Goal: Information Seeking & Learning: Learn about a topic

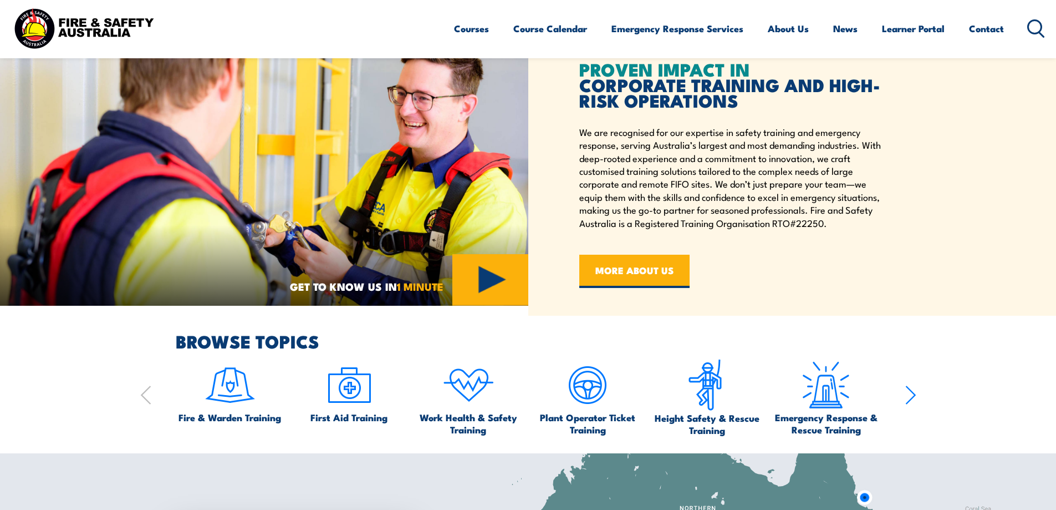
scroll to position [277, 0]
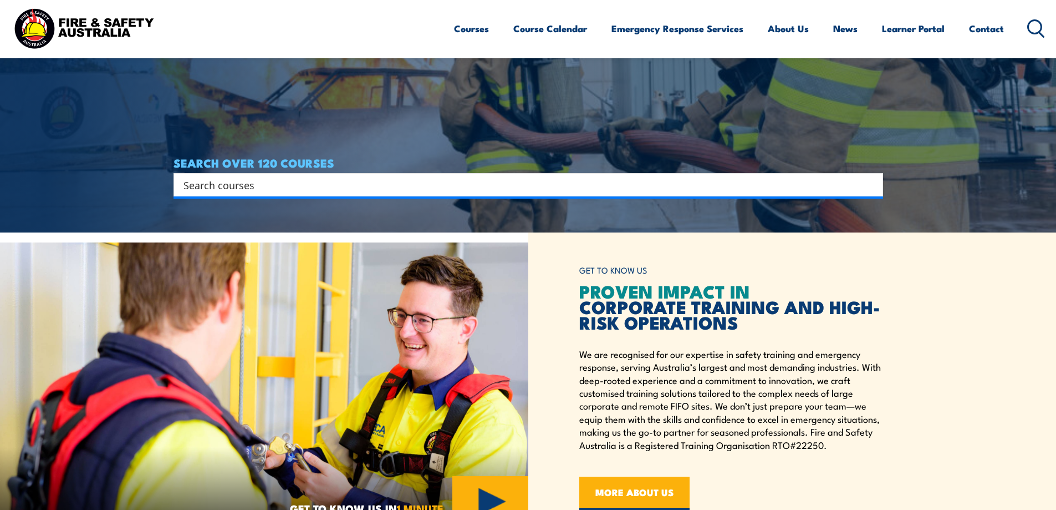
click at [271, 183] on input "Search input" at bounding box center [521, 184] width 675 height 17
type input "vertical rescue"
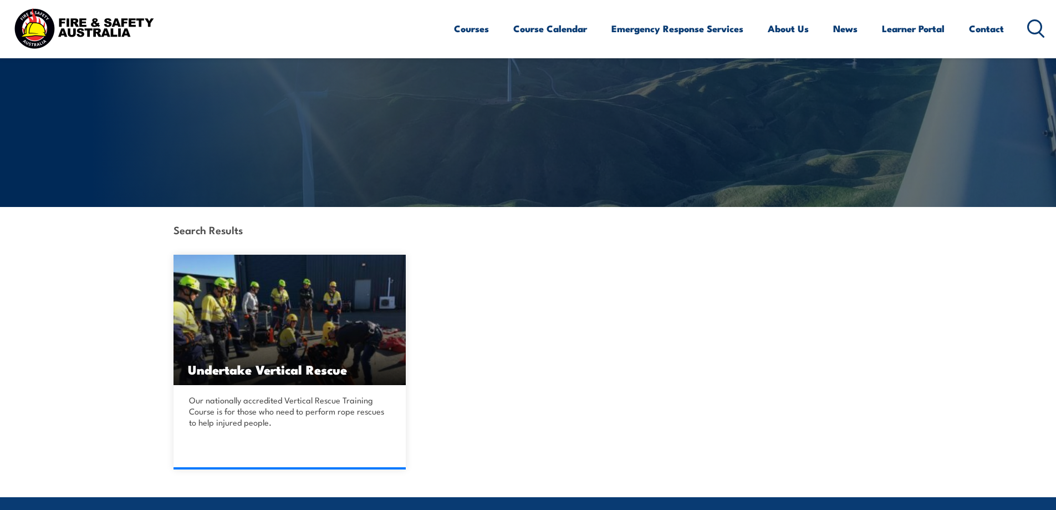
scroll to position [277, 0]
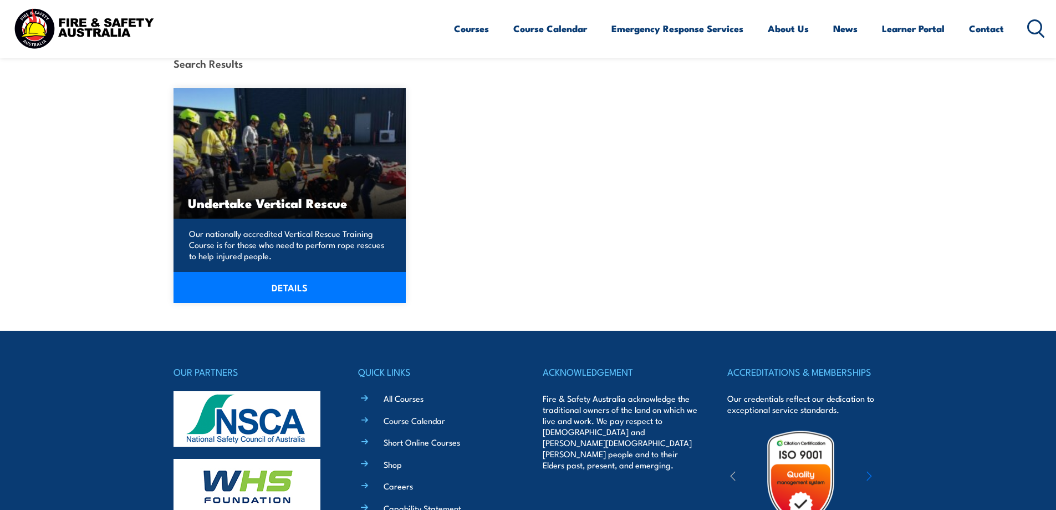
click at [273, 177] on img at bounding box center [290, 153] width 233 height 130
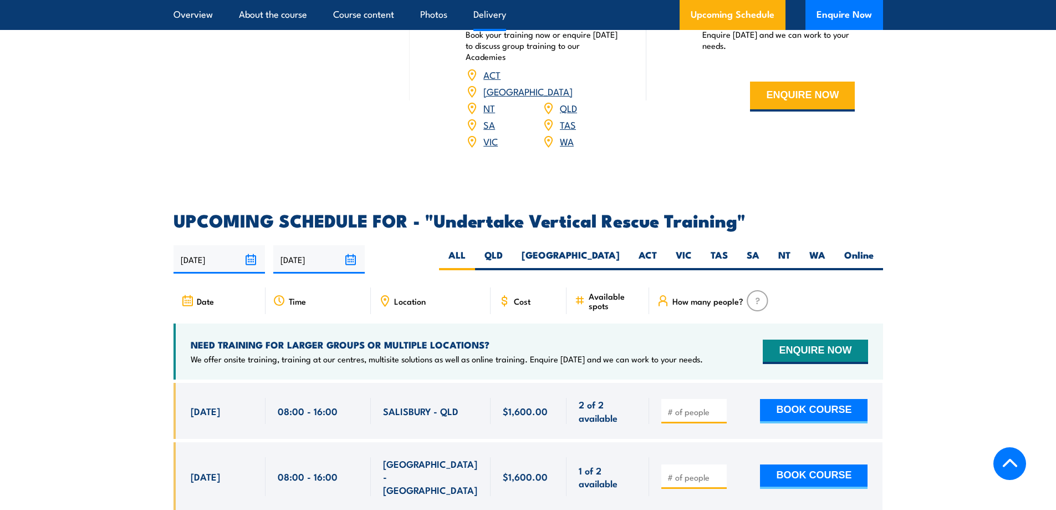
scroll to position [1719, 0]
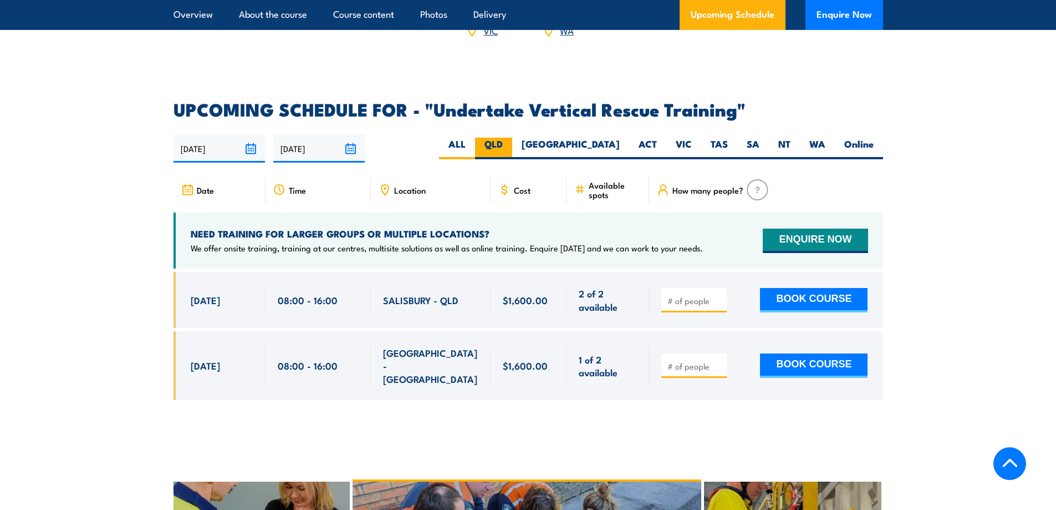
click at [512, 138] on label "QLD" at bounding box center [493, 149] width 37 height 22
click at [510, 138] on input "QLD" at bounding box center [506, 141] width 7 height 7
radio input "true"
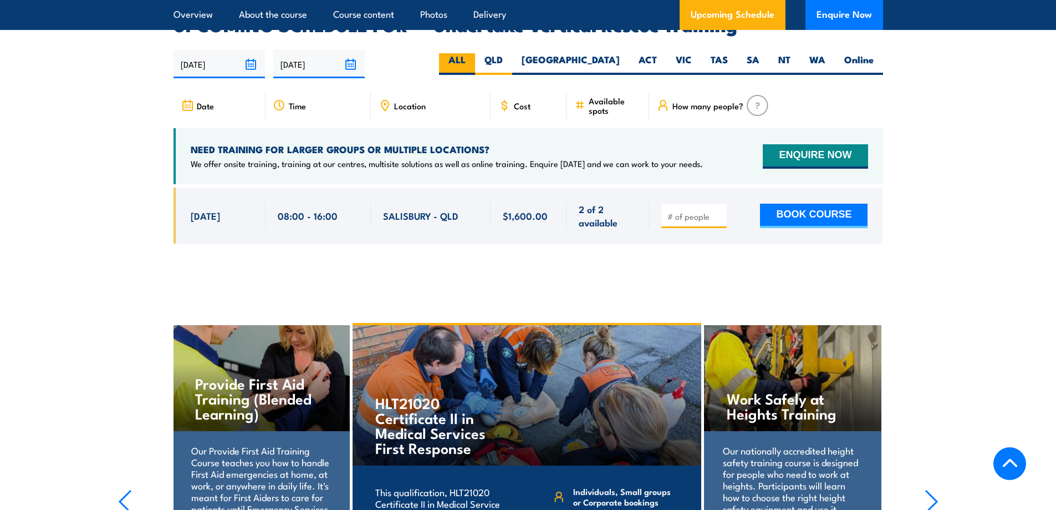
click at [475, 53] on label "ALL" at bounding box center [457, 64] width 36 height 22
click at [473, 53] on input "ALL" at bounding box center [469, 56] width 7 height 7
radio input "true"
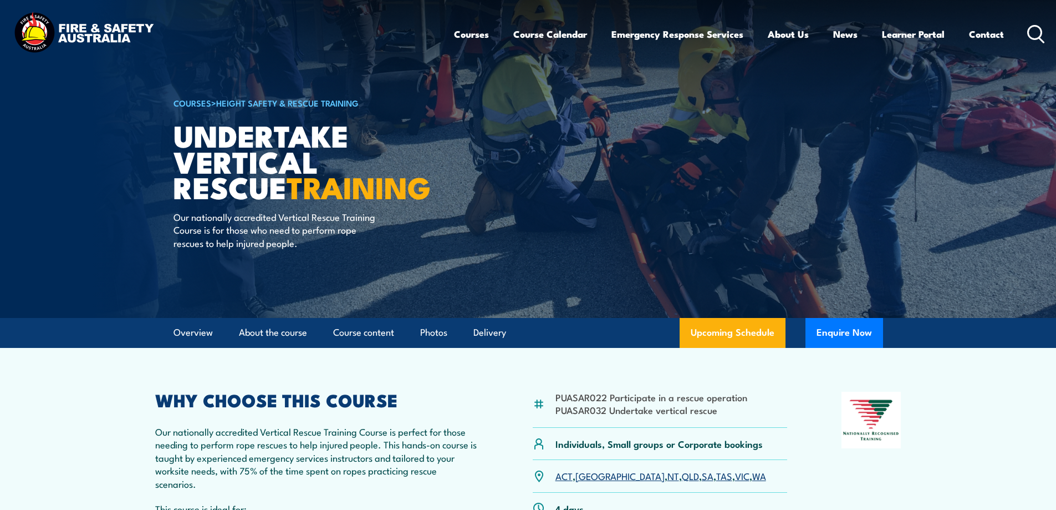
click at [1032, 35] on icon at bounding box center [1036, 34] width 18 height 18
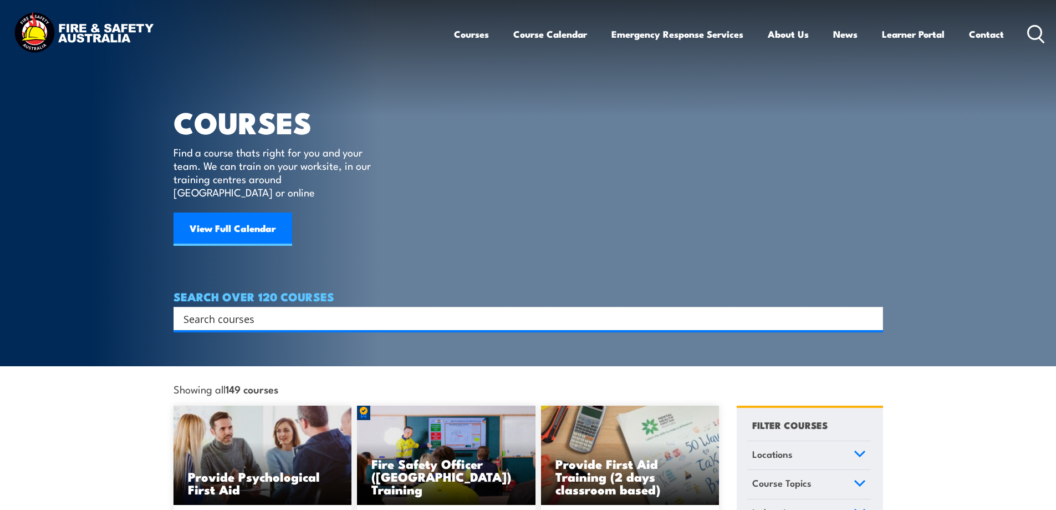
click at [354, 307] on div "Search" at bounding box center [529, 318] width 710 height 23
click at [358, 310] on input "Search input" at bounding box center [521, 318] width 675 height 17
type input "confined space rescue"
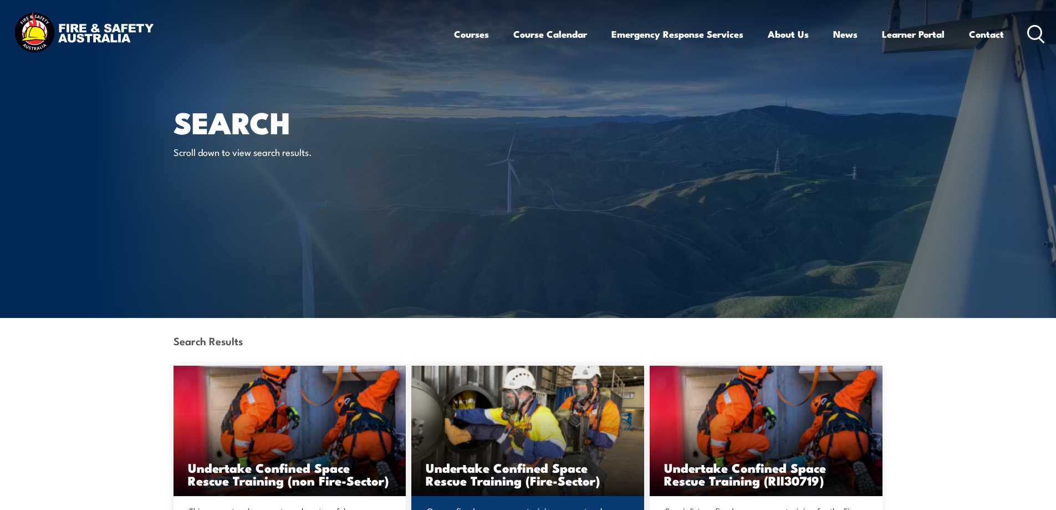
scroll to position [166, 0]
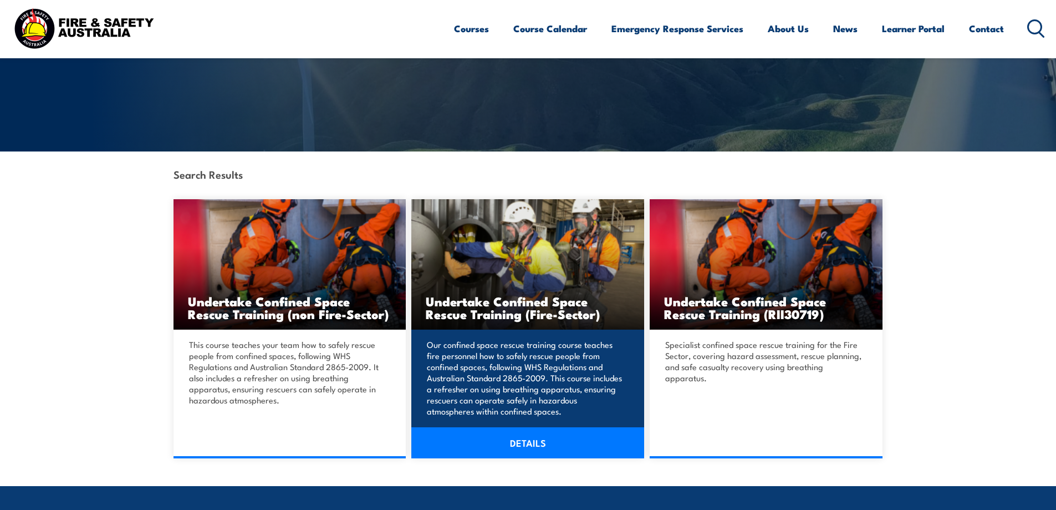
click at [486, 440] on link "DETAILS" at bounding box center [527, 442] width 233 height 31
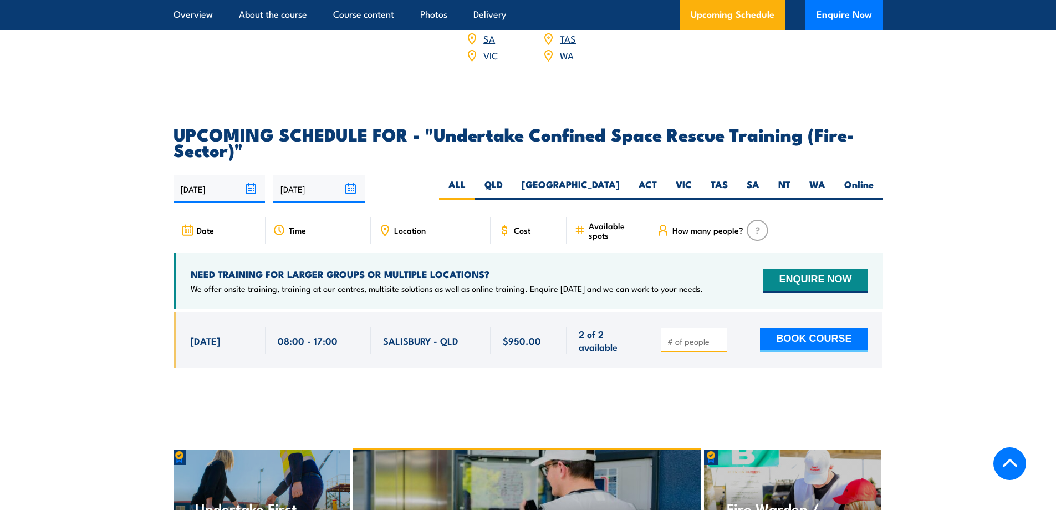
scroll to position [1774, 0]
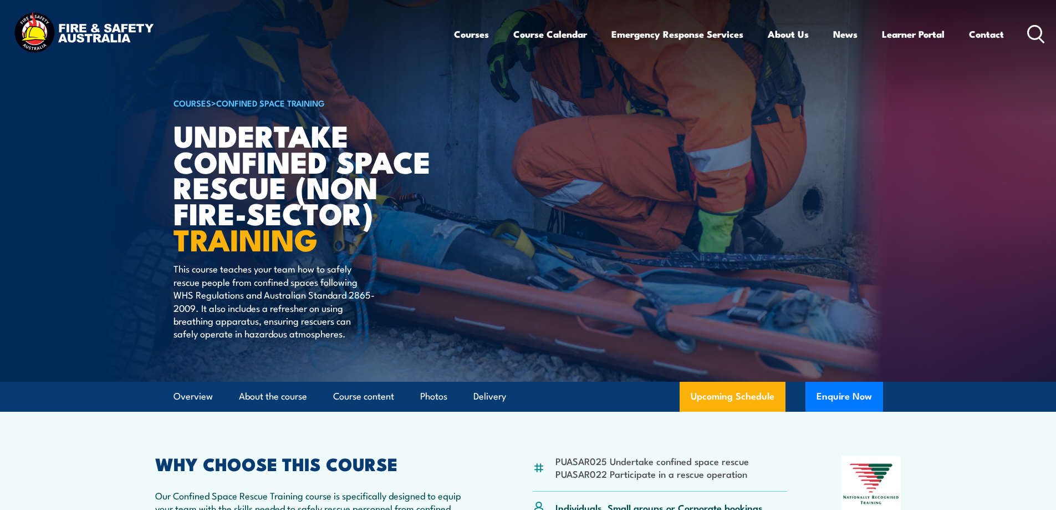
click at [1031, 29] on icon at bounding box center [1036, 34] width 18 height 18
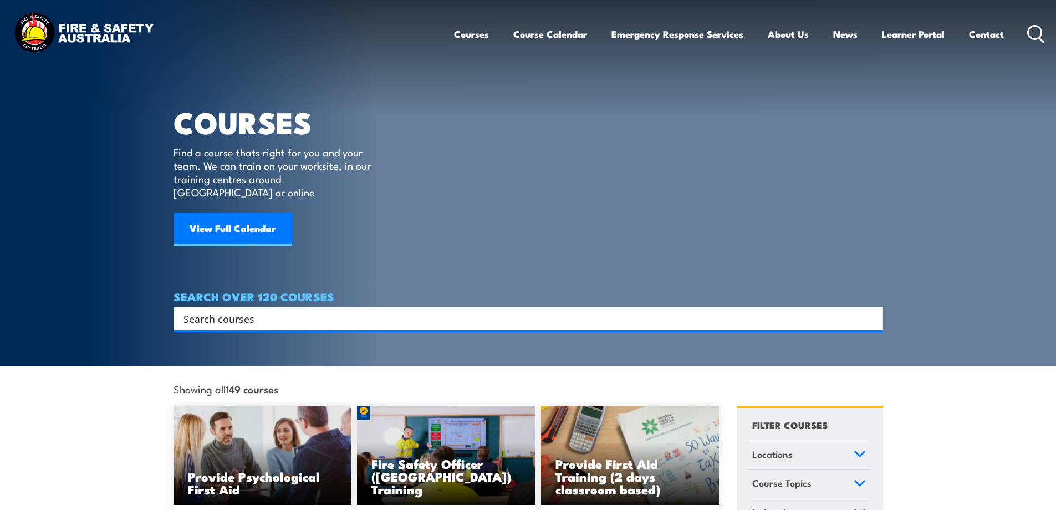
click at [230, 310] on input "Search input" at bounding box center [521, 318] width 675 height 17
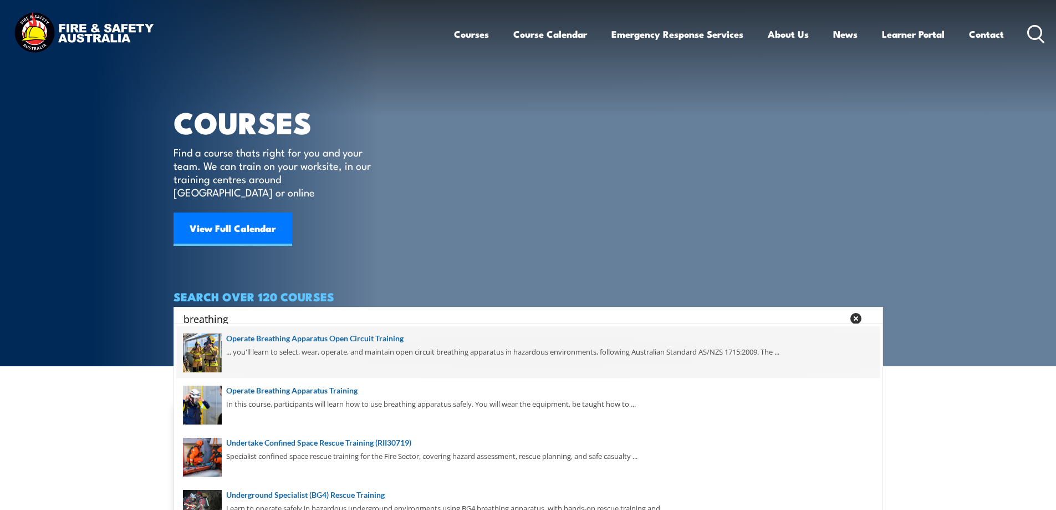
type input "breathing"
click at [353, 354] on span at bounding box center [528, 352] width 703 height 52
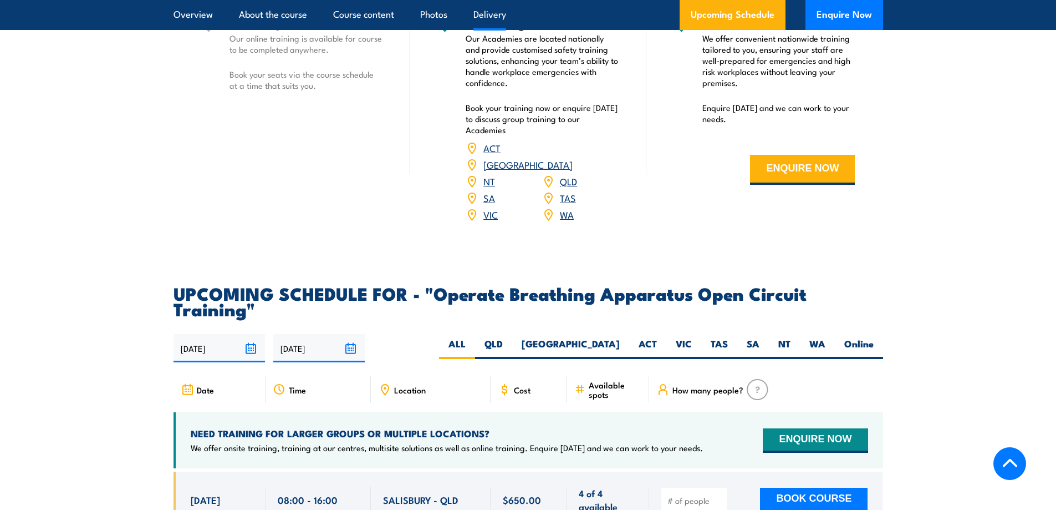
scroll to position [1830, 0]
